Goal: Transaction & Acquisition: Purchase product/service

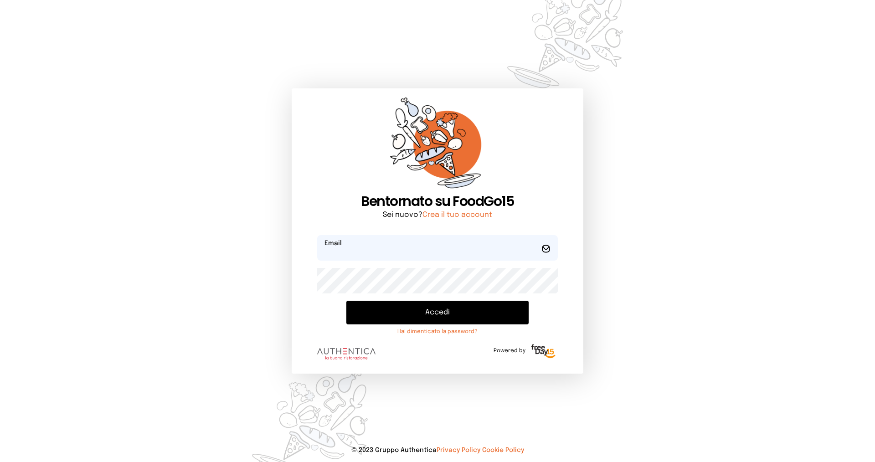
click at [369, 247] on input "email" at bounding box center [437, 248] width 241 height 26
type input "**********"
click at [405, 307] on button "Accedi" at bounding box center [437, 313] width 182 height 24
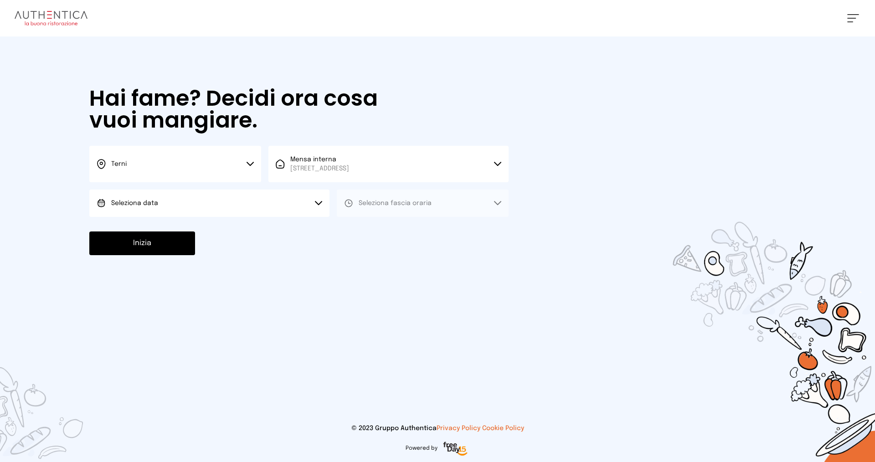
click at [280, 190] on button "Seleziona data" at bounding box center [209, 203] width 240 height 27
click at [150, 233] on span "[DATE], [DATE]" at bounding box center [133, 228] width 45 height 9
click at [406, 198] on button "Seleziona fascia oraria" at bounding box center [423, 203] width 172 height 27
click at [377, 232] on span "Pranzo" at bounding box center [370, 228] width 22 height 9
click at [159, 252] on button "Inizia" at bounding box center [142, 244] width 106 height 24
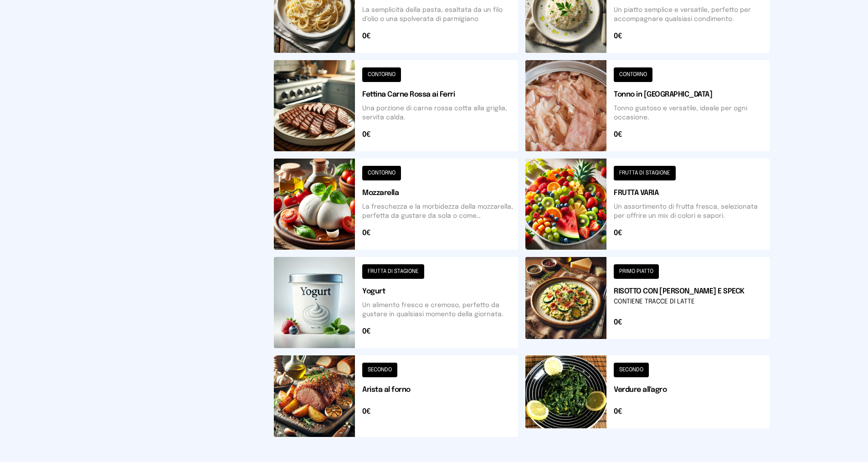
scroll to position [283, 0]
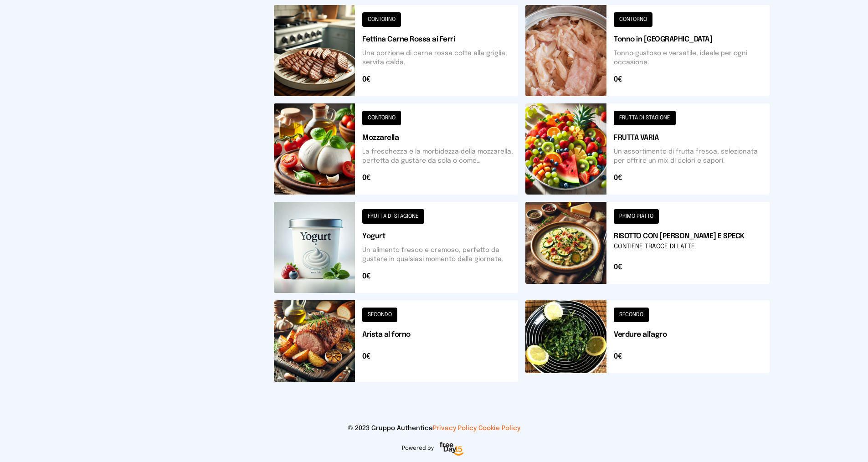
click at [316, 70] on button at bounding box center [396, 50] width 244 height 91
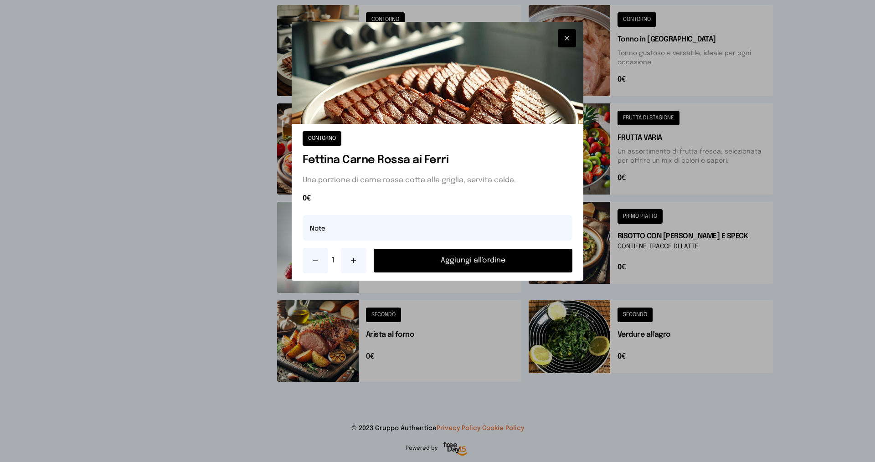
click at [356, 256] on button at bounding box center [354, 261] width 26 height 26
click at [498, 260] on button "Aggiungi all'ordine" at bounding box center [473, 261] width 199 height 24
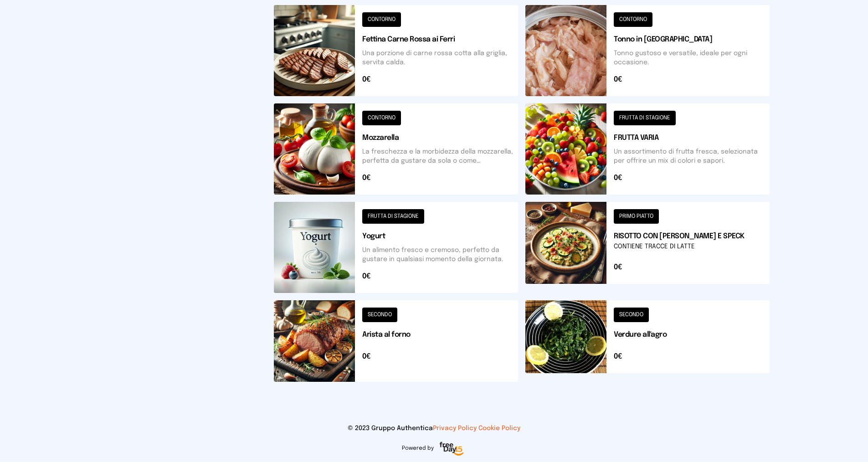
click at [568, 338] on button at bounding box center [648, 341] width 244 height 82
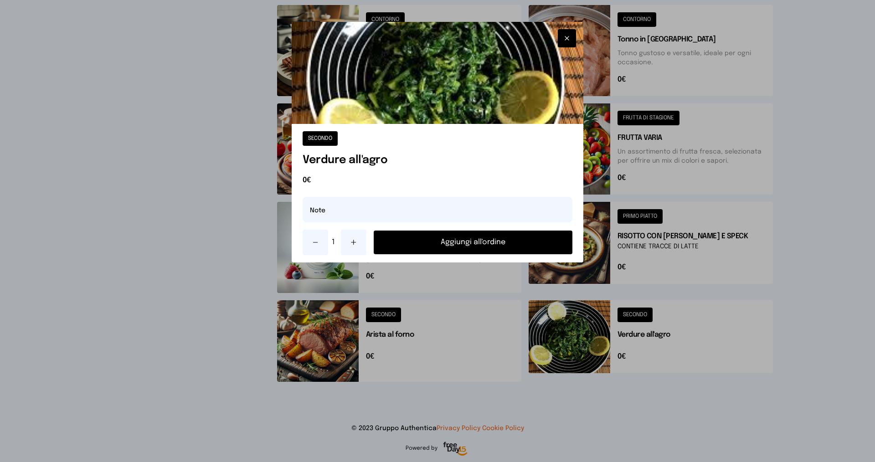
click at [479, 242] on button "Aggiungi all'ordine" at bounding box center [473, 243] width 199 height 24
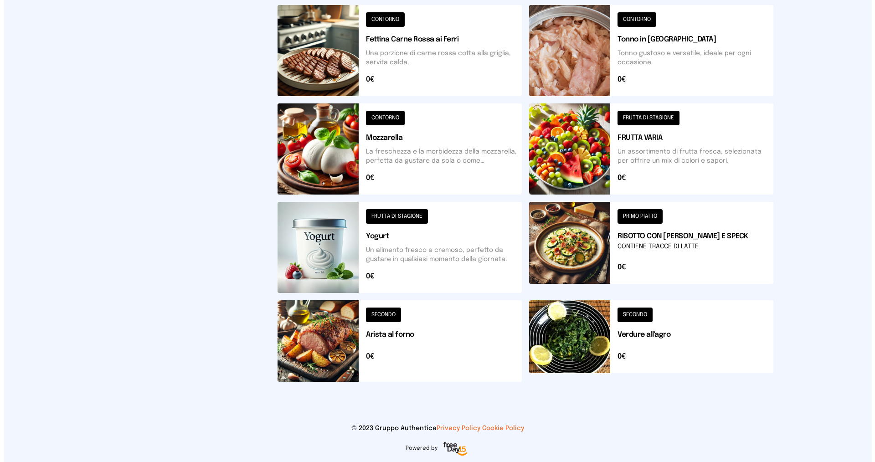
scroll to position [0, 0]
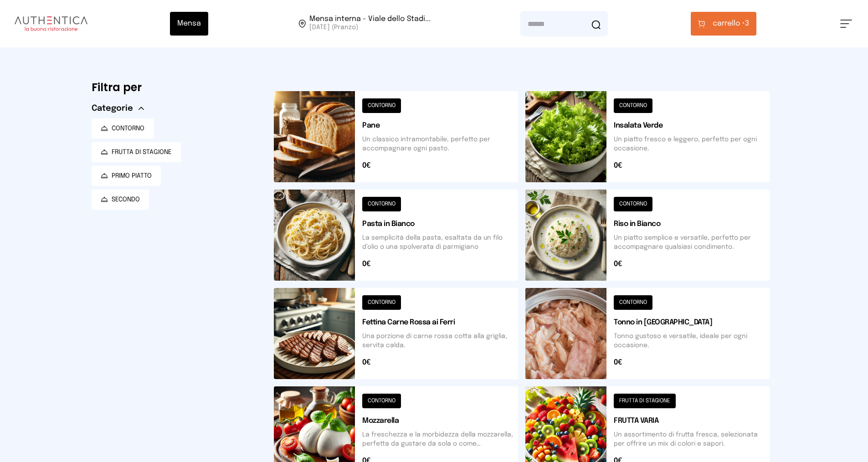
click at [741, 26] on span "carrello •" at bounding box center [729, 23] width 32 height 11
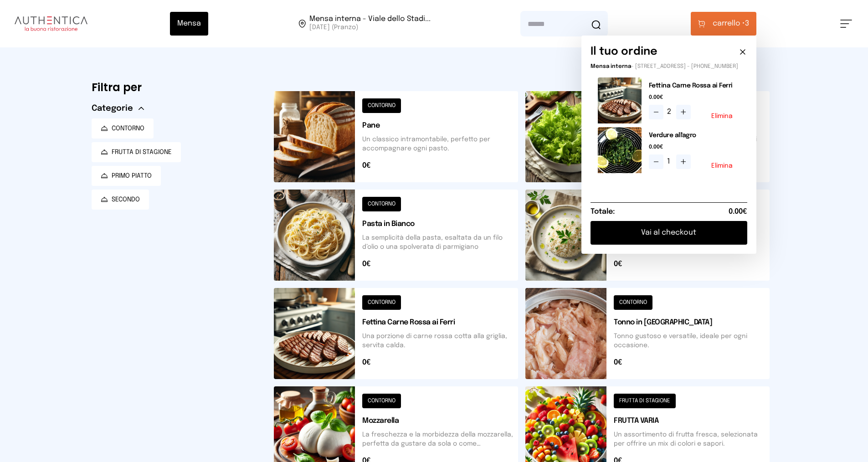
click at [647, 237] on button "Vai al checkout" at bounding box center [669, 233] width 157 height 24
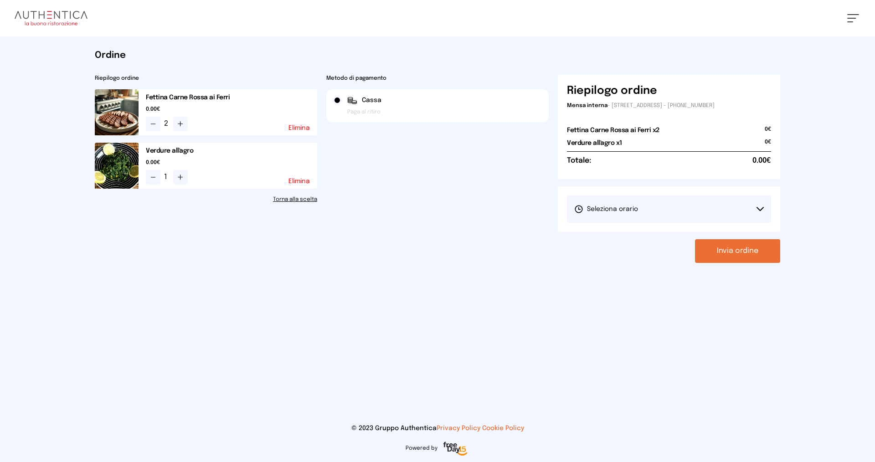
click at [721, 216] on button "Seleziona orario" at bounding box center [669, 209] width 204 height 27
click at [657, 234] on li "1° Turno (13:00 - 15:00)" at bounding box center [669, 235] width 204 height 24
click at [734, 250] on button "Invia ordine" at bounding box center [737, 251] width 85 height 24
